Goal: Task Accomplishment & Management: Manage account settings

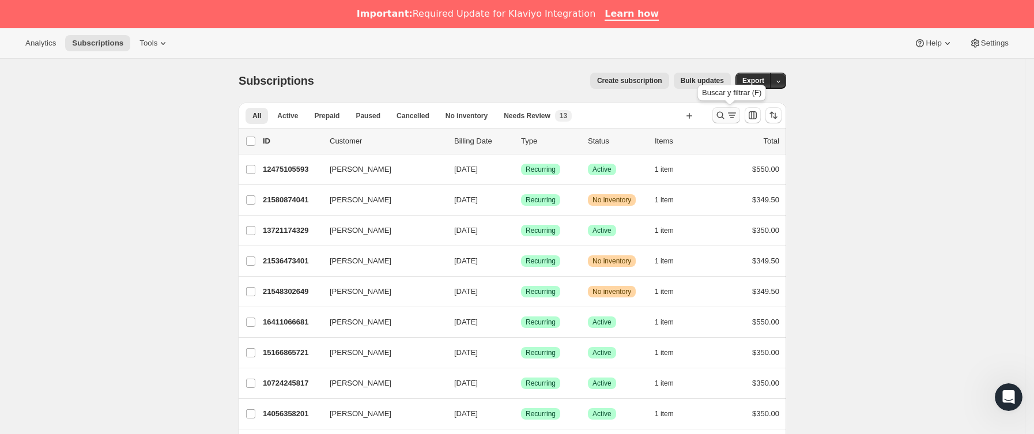
click at [726, 111] on icon "Buscar y filtrar resultados" at bounding box center [721, 115] width 12 height 12
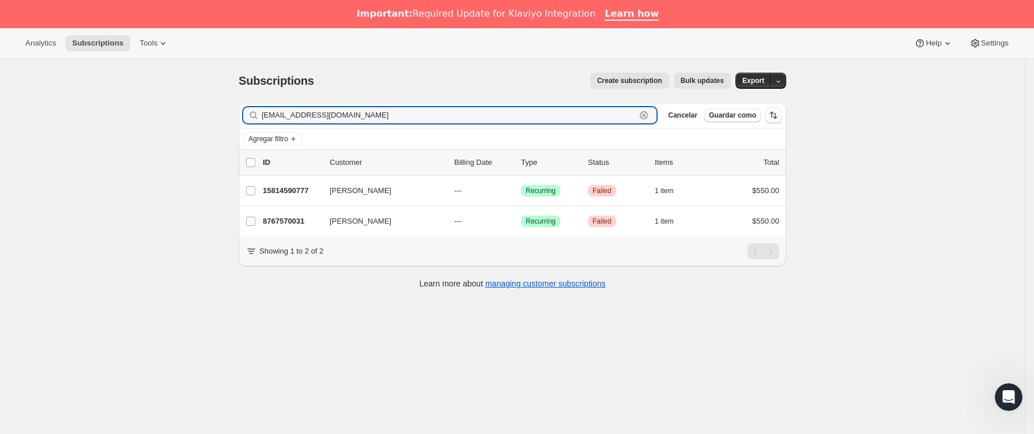
paste input "[EMAIL_ADDRESS][DOMAIN_NAME]"
drag, startPoint x: 465, startPoint y: 120, endPoint x: 57, endPoint y: 127, distance: 408.0
click at [29, 127] on div "Subscriptions. Esta página está lista Subscriptions Create subscription Bulk up…" at bounding box center [512, 276] width 1025 height 434
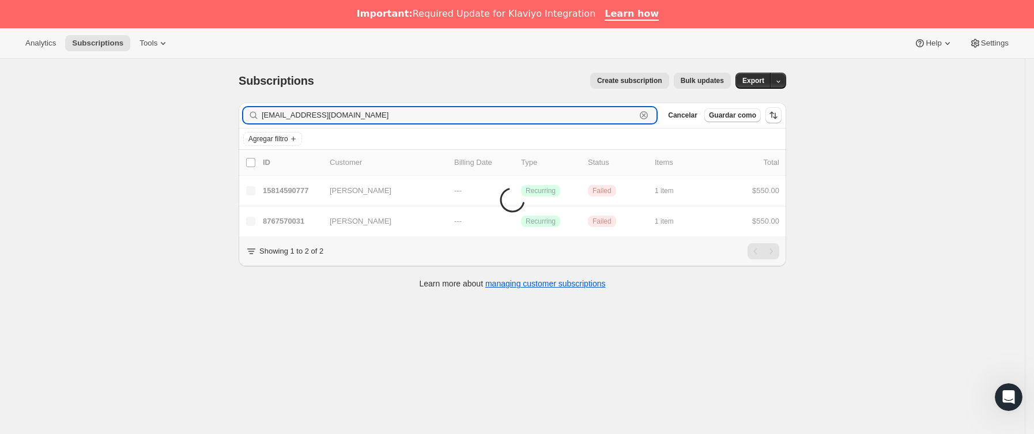
type input "[EMAIL_ADDRESS][DOMAIN_NAME]"
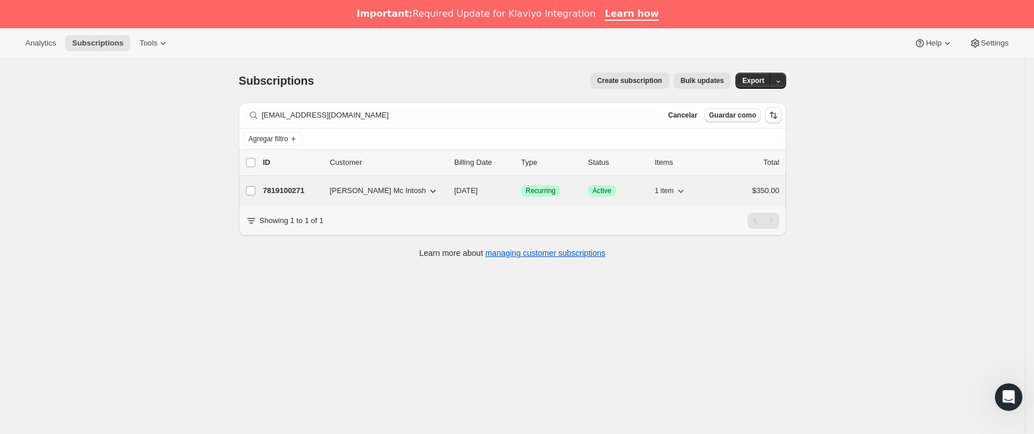
click at [309, 196] on p "7819100271" at bounding box center [292, 191] width 58 height 12
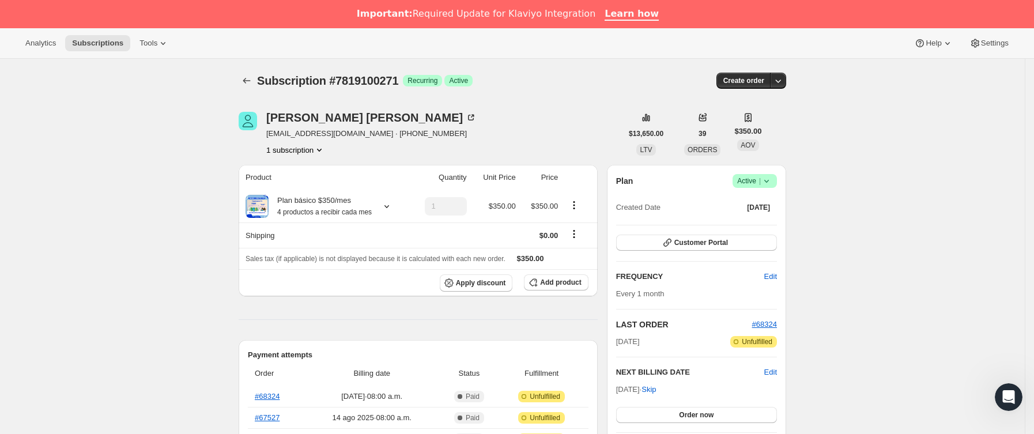
click at [772, 194] on div "Plan Logrado Active | Created Date [DATE]" at bounding box center [696, 194] width 161 height 41
click at [768, 178] on icon at bounding box center [767, 181] width 12 height 12
click at [755, 225] on span "Cancel subscription" at bounding box center [759, 223] width 65 height 9
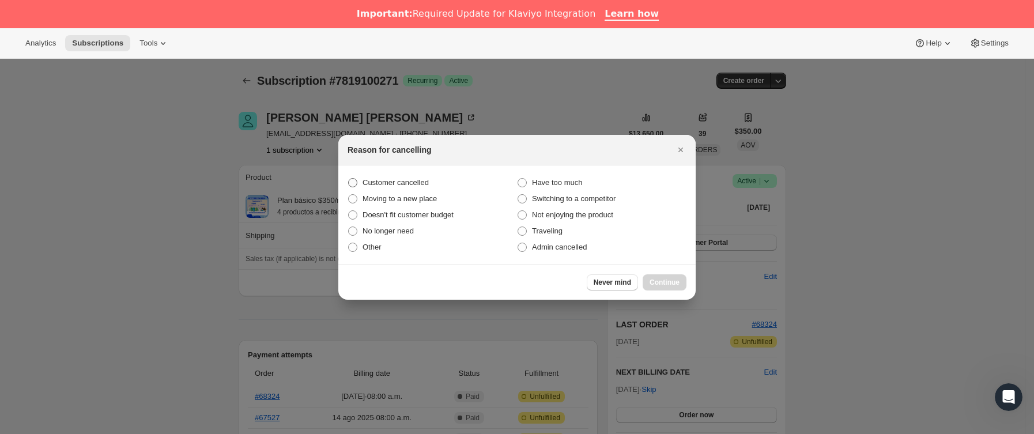
click at [391, 183] on span "Customer cancelled" at bounding box center [395, 182] width 66 height 9
click at [349, 179] on input "Customer cancelled" at bounding box center [348, 178] width 1 height 1
radio input "true"
click at [663, 281] on span "Continue" at bounding box center [664, 282] width 30 height 9
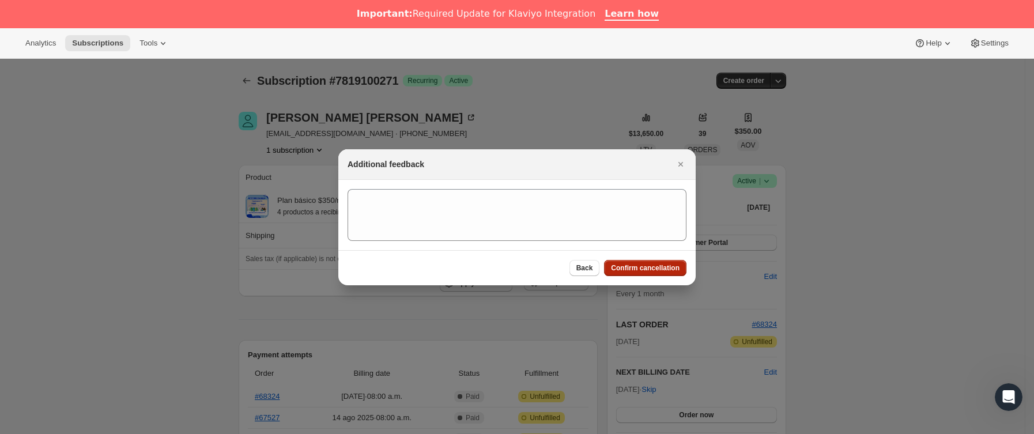
click at [663, 269] on span "Confirm cancellation" at bounding box center [645, 267] width 69 height 9
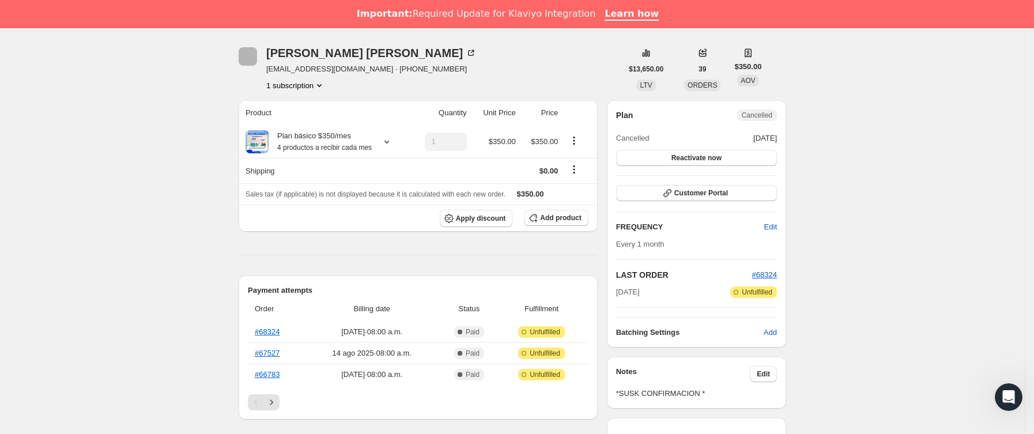
scroll to position [259, 0]
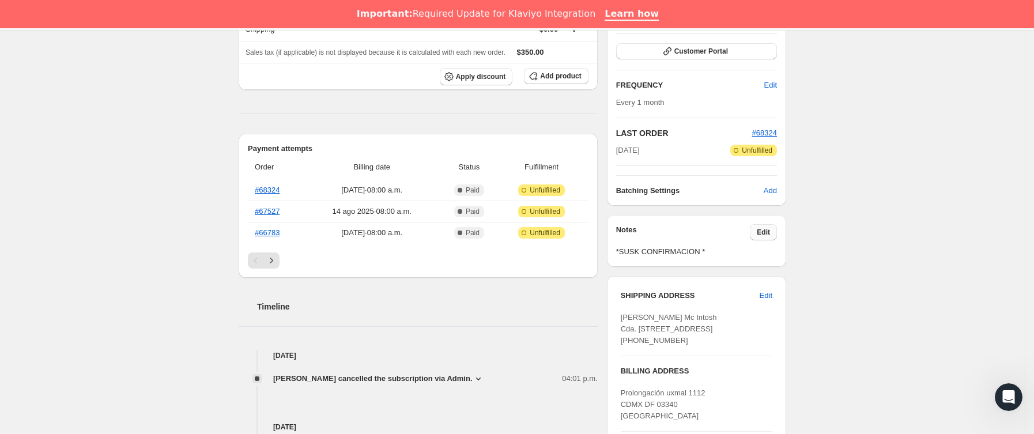
click at [770, 237] on span "Edit" at bounding box center [763, 232] width 13 height 9
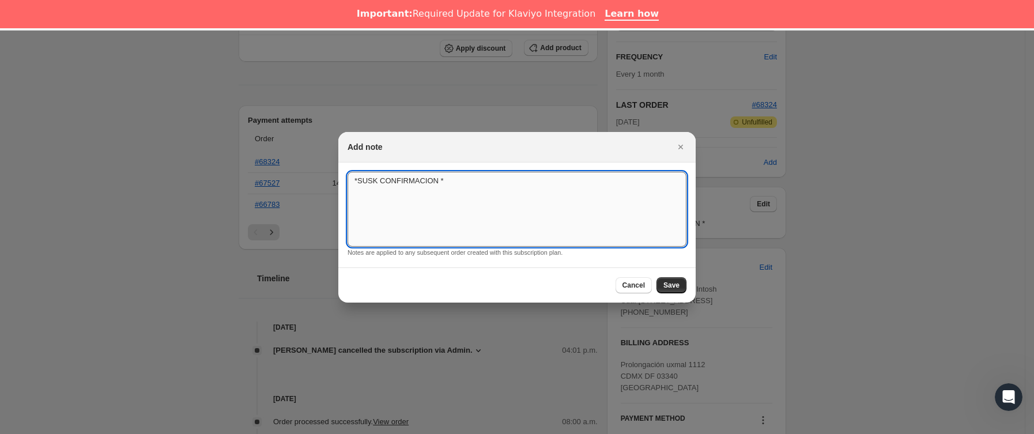
click at [581, 211] on textarea "*SUSK CONFIRMACION *" at bounding box center [516, 209] width 339 height 75
type textarea "*SUSK CONFIRMACION * SIN RESPUESTA"
click at [681, 287] on button "Save" at bounding box center [671, 285] width 30 height 16
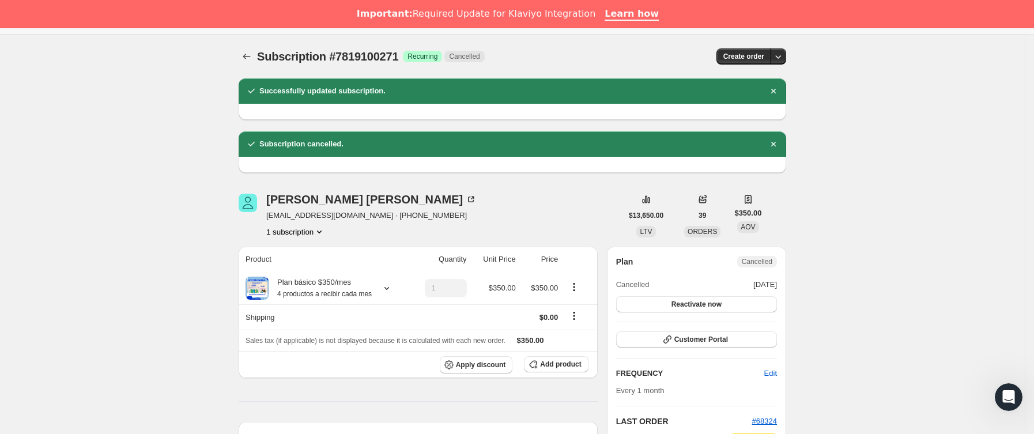
scroll to position [0, 0]
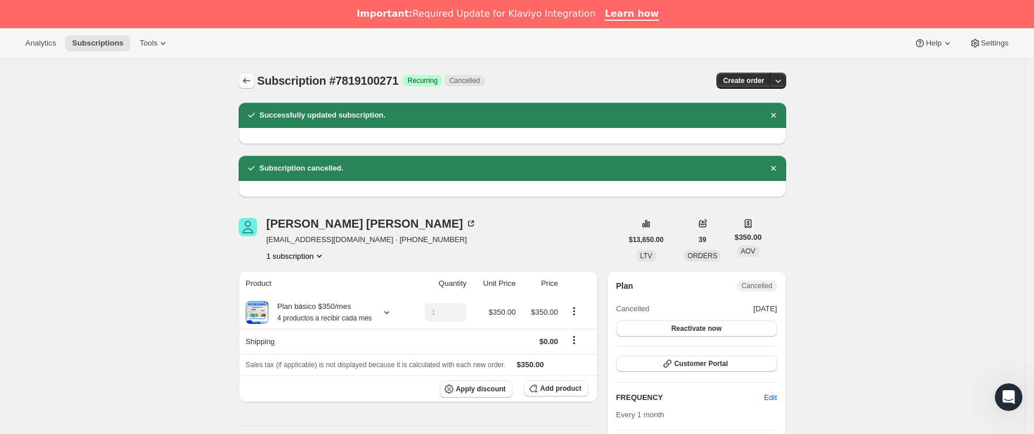
click at [252, 85] on icon "Subscriptions" at bounding box center [247, 81] width 12 height 12
